Goal: Check status: Check status

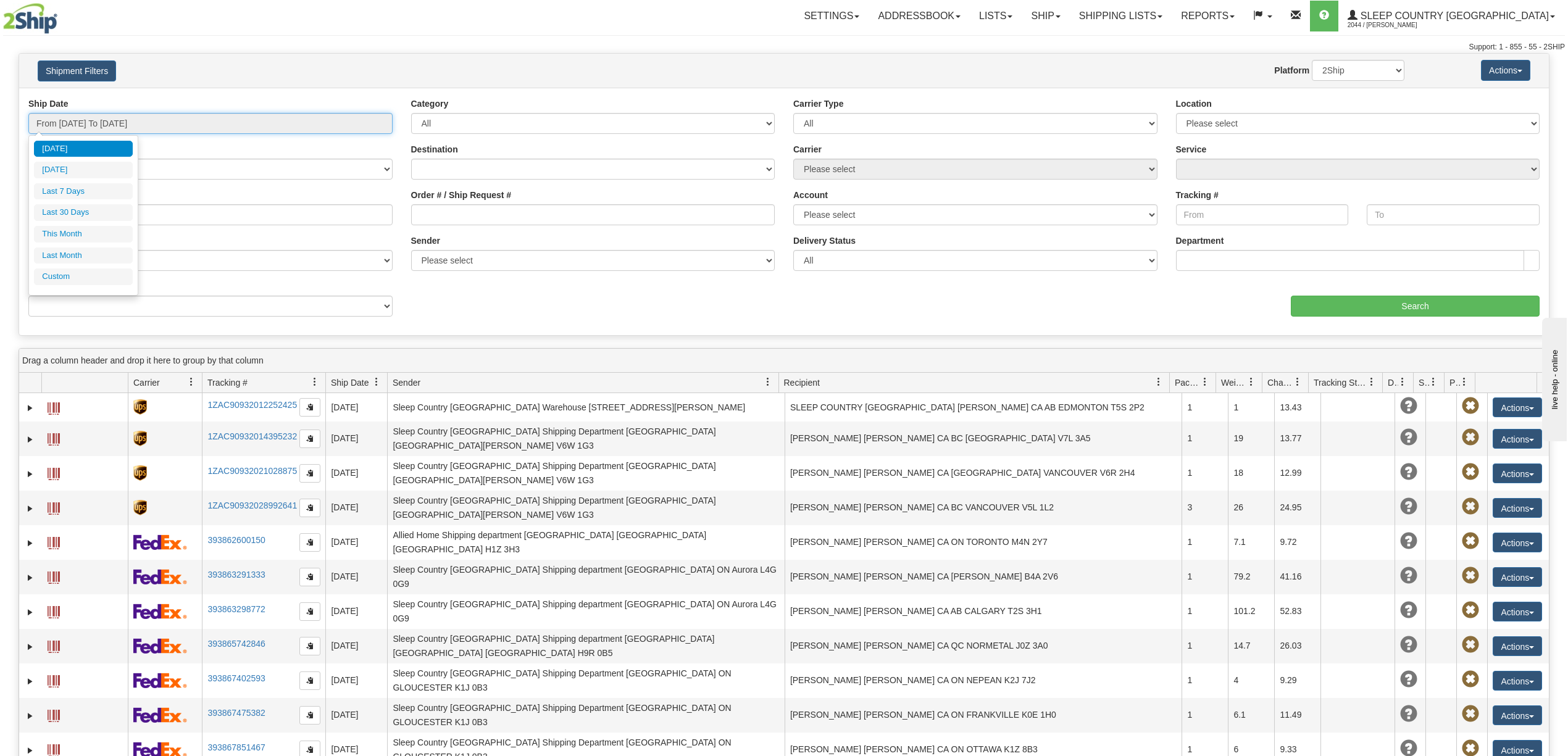
click at [87, 124] on input "From [DATE] To [DATE]" at bounding box center [210, 123] width 364 height 21
click at [91, 215] on li "Last 30 Days" at bounding box center [83, 213] width 99 height 17
type input "From [DATE] To [DATE]"
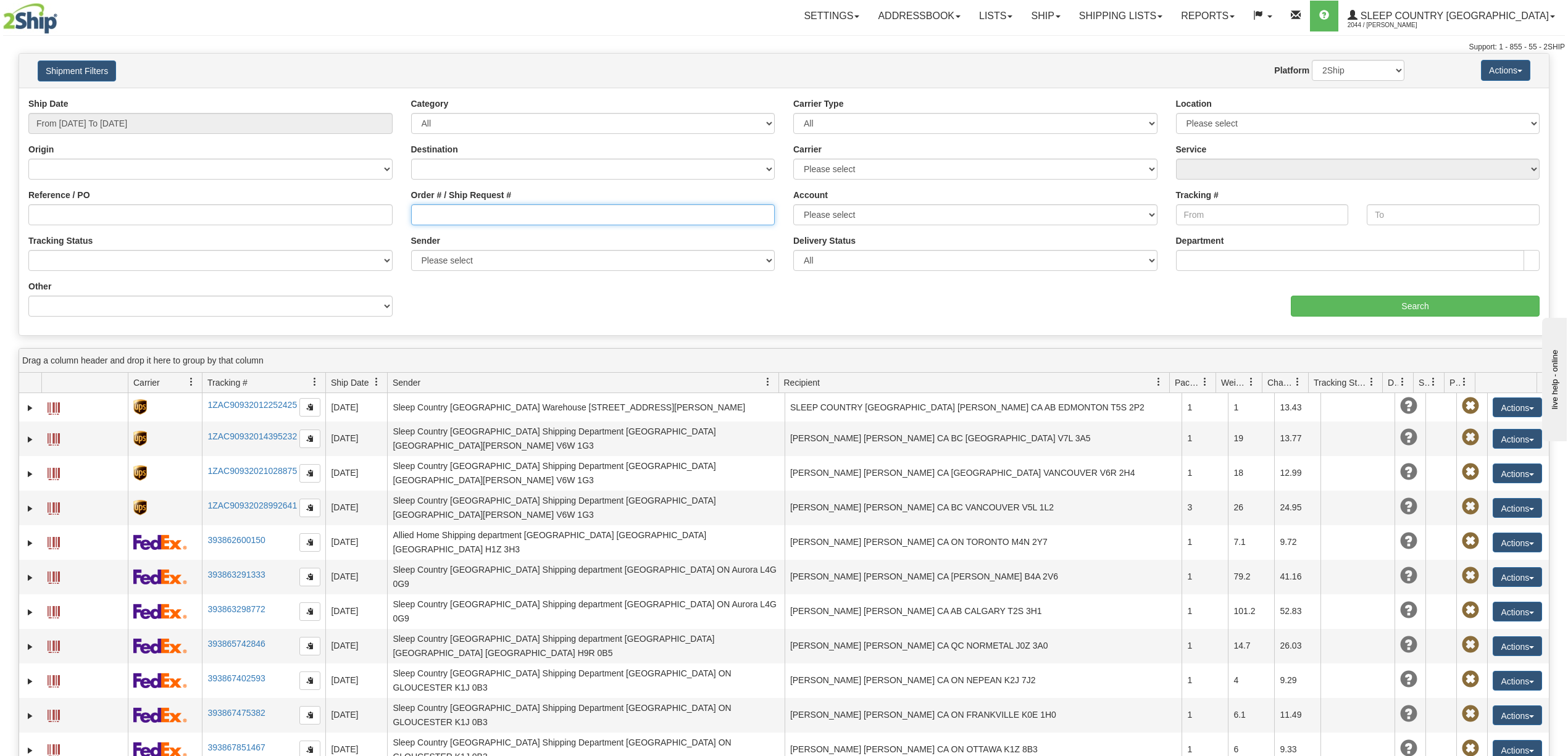
click at [428, 215] on input "Order # / Ship Request #" at bounding box center [593, 215] width 364 height 21
paste input "9007I114408"
type input "9007I114408"
click at [1406, 307] on input "Search" at bounding box center [1415, 306] width 249 height 21
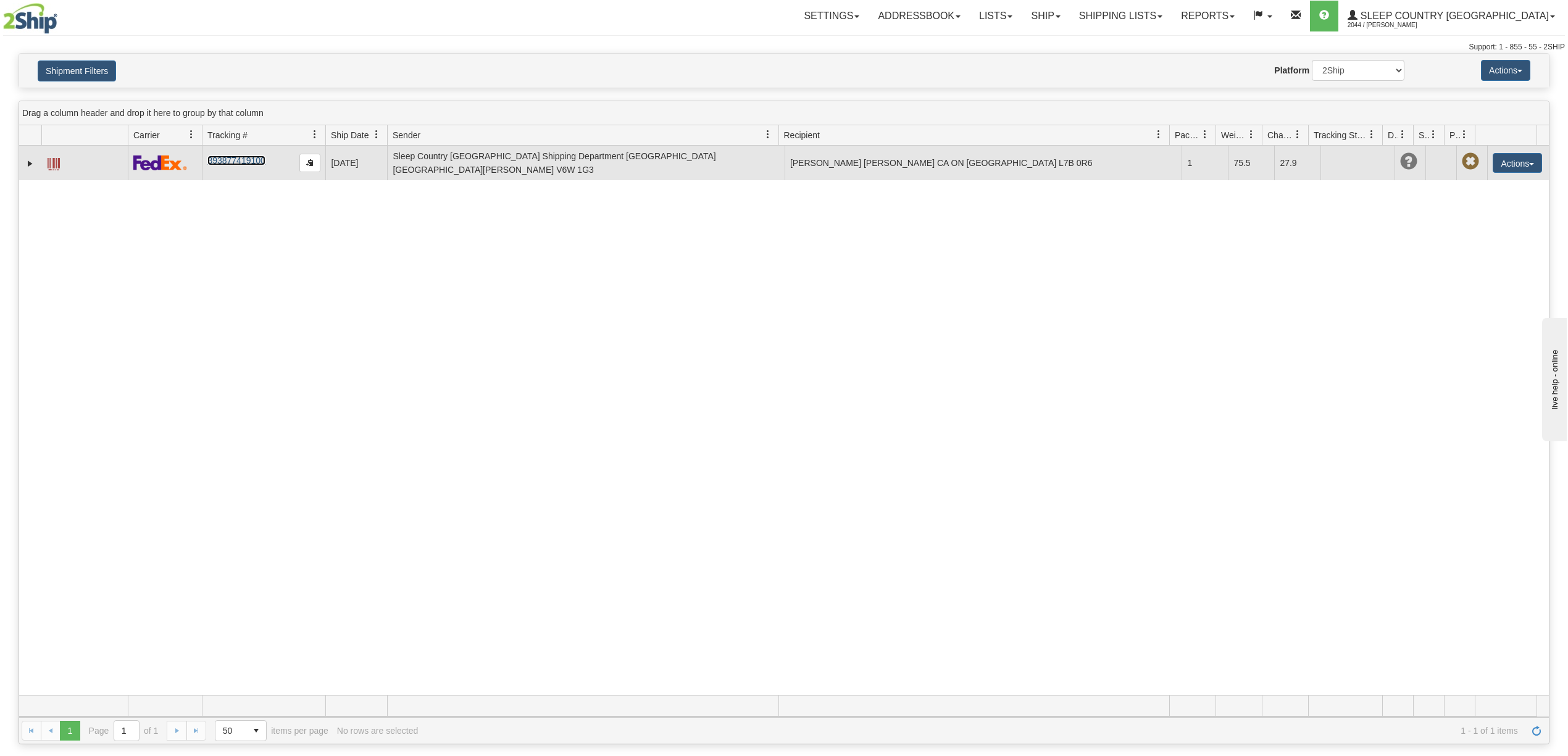
click at [233, 155] on link "393877419100" at bounding box center [235, 160] width 57 height 10
